Goal: Task Accomplishment & Management: Use online tool/utility

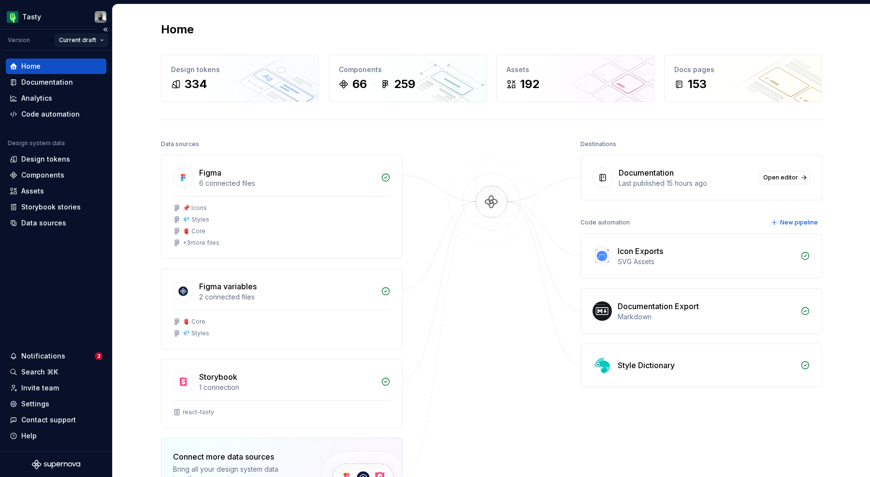
click at [82, 39] on html "Tasty Version Current draft Home Documentation Analytics Code automation Design…" at bounding box center [435, 238] width 870 height 477
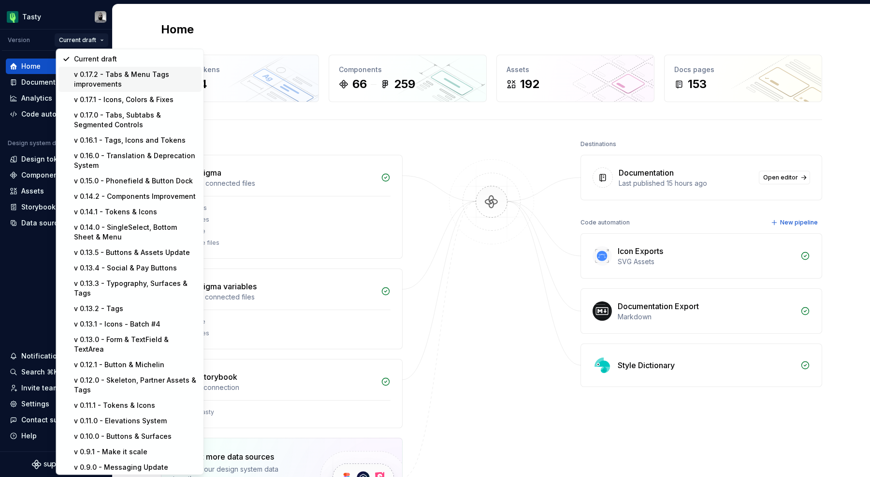
click at [98, 84] on div "v 0.17.2 - Tabs & Menu Tags improvements" at bounding box center [136, 79] width 124 height 19
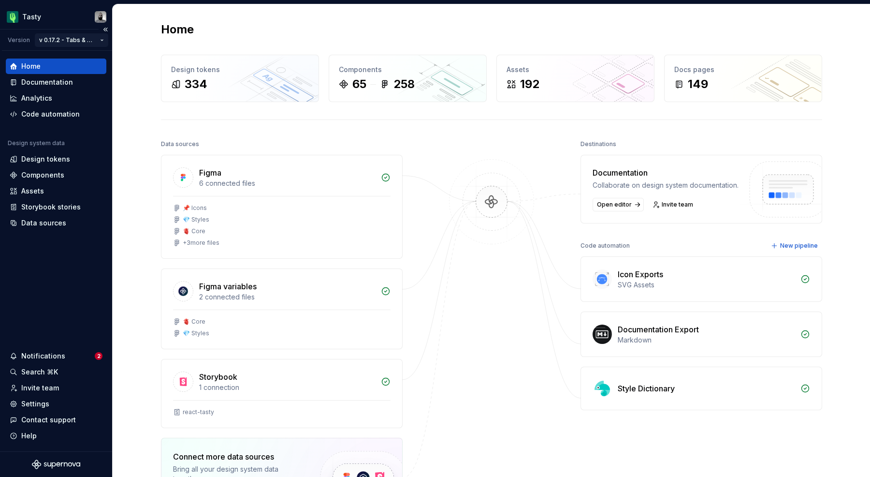
click at [81, 39] on html "Tasty Version v 0.17.2 - Tabs & Menu Tags improvements Home Documentation Analy…" at bounding box center [435, 238] width 870 height 477
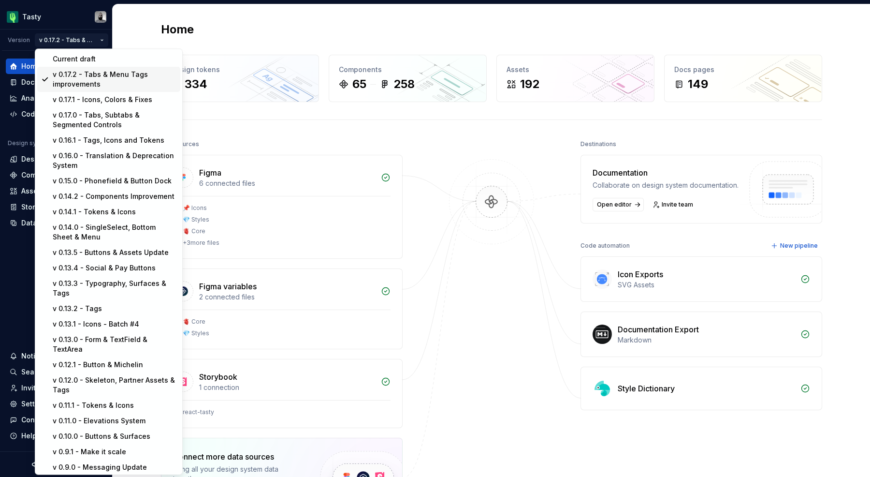
click at [97, 77] on div "v 0.17.2 - Tabs & Menu Tags improvements" at bounding box center [115, 79] width 124 height 19
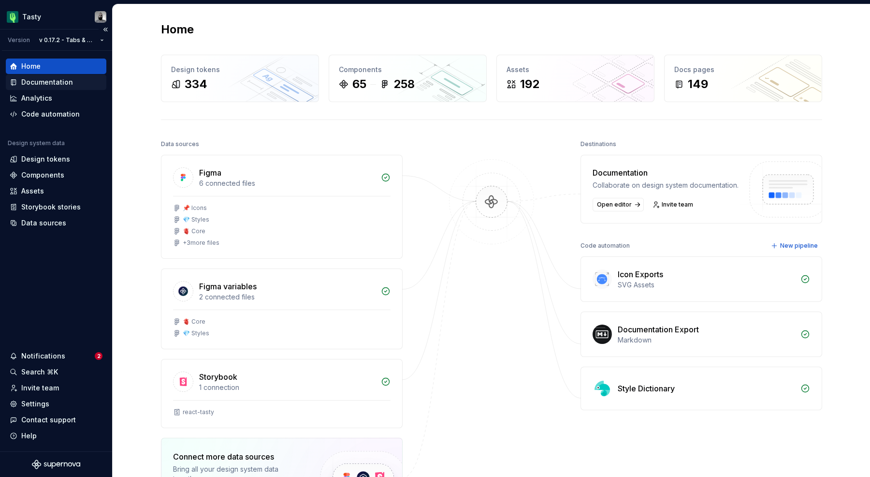
click at [49, 84] on div "Documentation" at bounding box center [47, 82] width 52 height 10
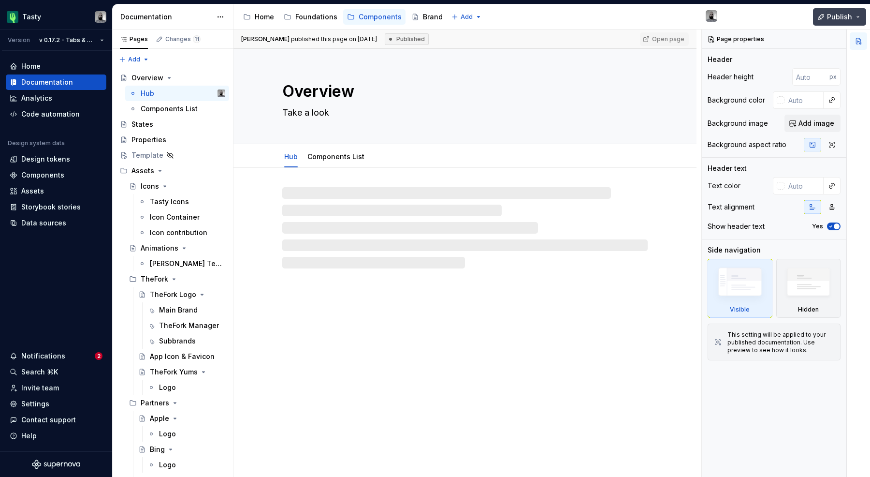
click at [819, 18] on button "Publish" at bounding box center [839, 16] width 53 height 17
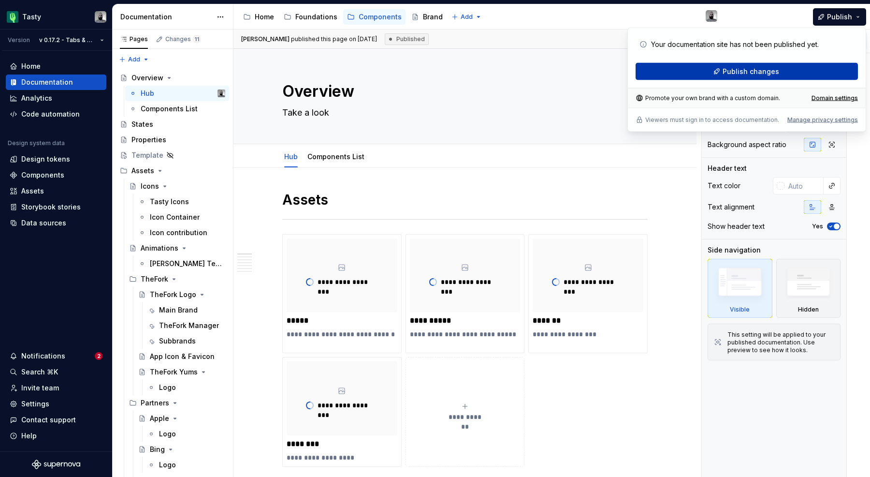
click at [749, 79] on button "Publish changes" at bounding box center [747, 71] width 222 height 17
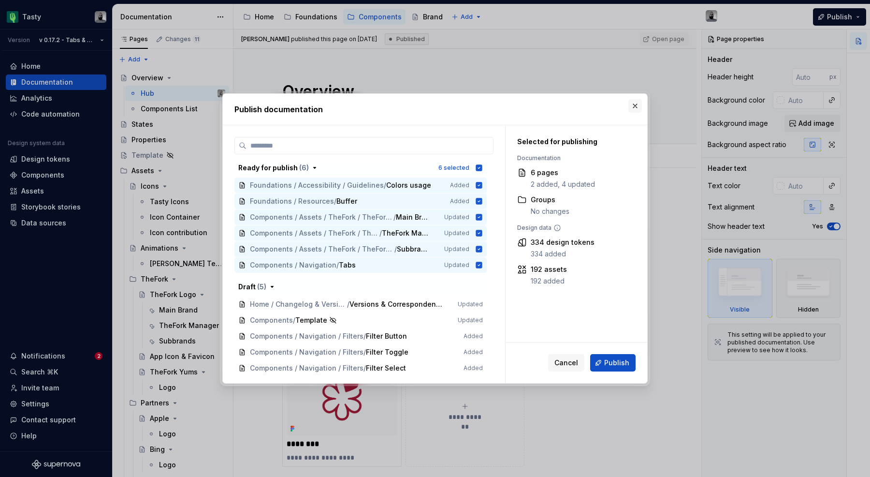
click at [637, 104] on button "button" at bounding box center [636, 106] width 14 height 14
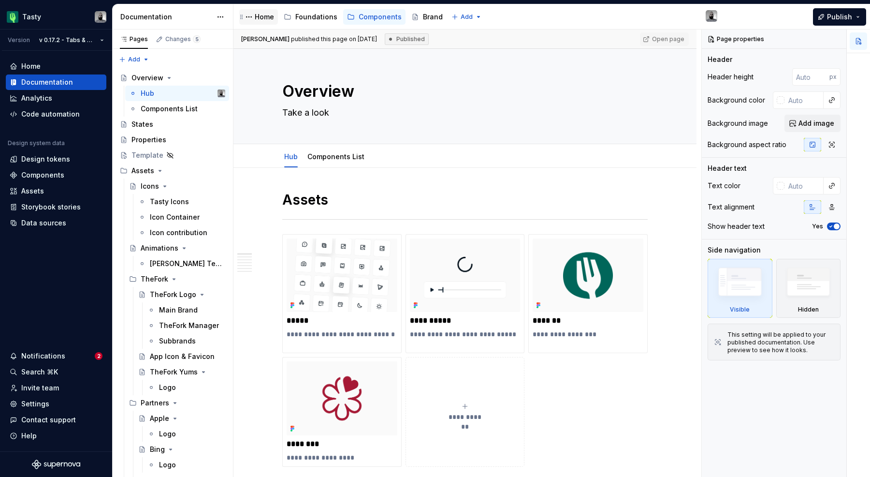
type textarea "*"
